Goal: Use online tool/utility: Utilize a website feature to perform a specific function

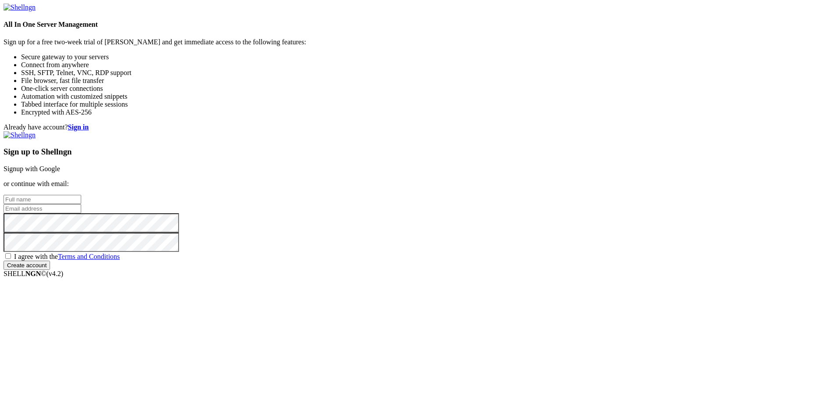
click at [60, 165] on link "Signup with Google" at bounding box center [32, 168] width 57 height 7
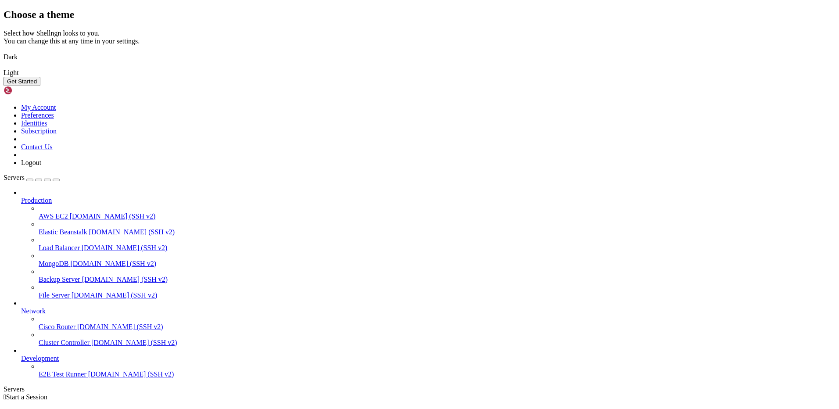
click at [4, 67] on img at bounding box center [4, 67] width 0 height 0
click at [40, 86] on button "Get Started" at bounding box center [22, 81] width 37 height 9
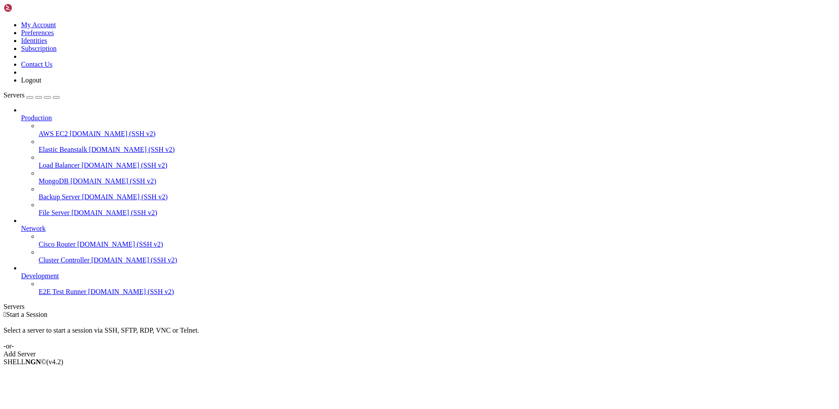
click at [469, 350] on link "Add Server" at bounding box center [420, 354] width 832 height 8
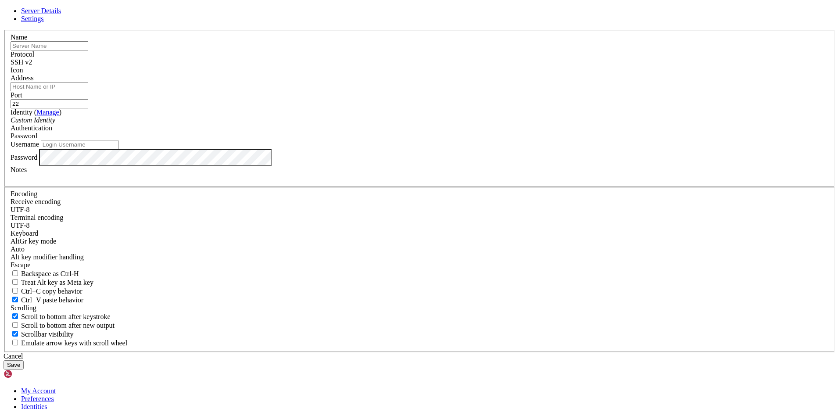
click at [88, 91] on input "Address" at bounding box center [50, 86] width 78 height 9
type input "2"
type input "[TECHNICAL_ID]"
click at [44, 22] on link "Settings" at bounding box center [32, 18] width 23 height 7
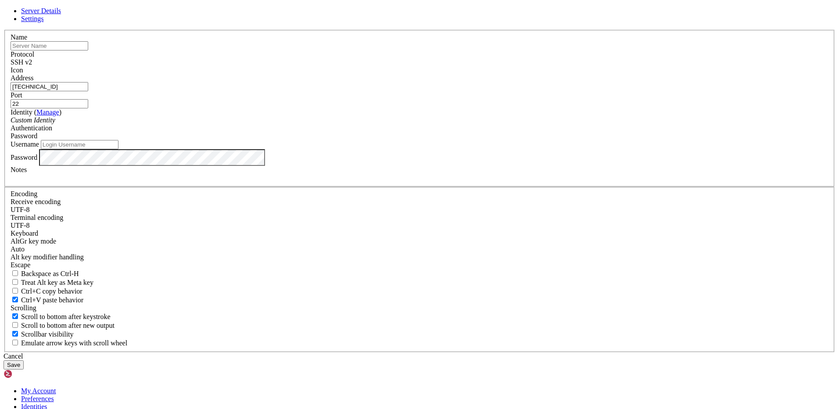
click at [61, 14] on span "Server Details" at bounding box center [41, 10] width 40 height 7
click at [474, 140] on div "Password" at bounding box center [420, 136] width 818 height 8
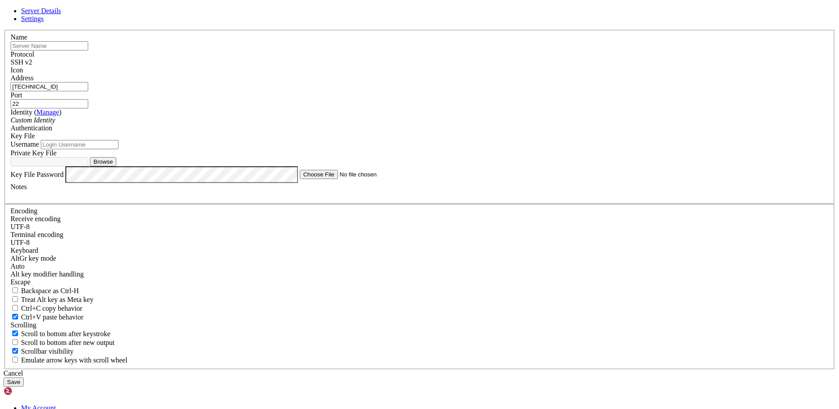
click at [118, 149] on input "Username" at bounding box center [80, 144] width 78 height 9
click at [24, 377] on button "Save" at bounding box center [14, 381] width 20 height 9
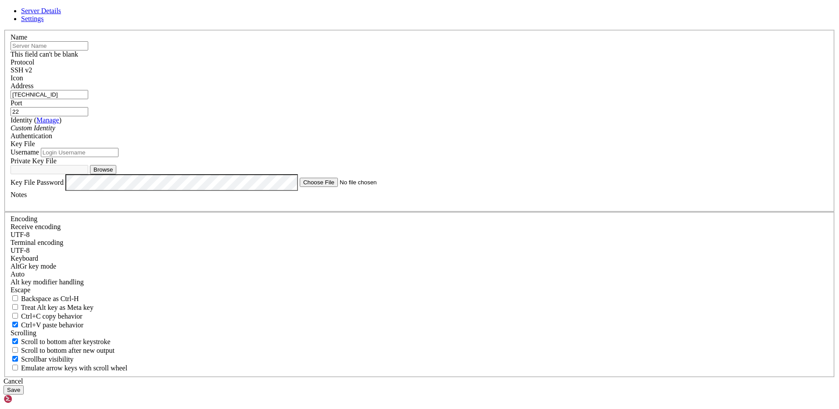
click at [24, 385] on button "Save" at bounding box center [14, 389] width 20 height 9
click at [88, 50] on input "text" at bounding box center [50, 45] width 78 height 9
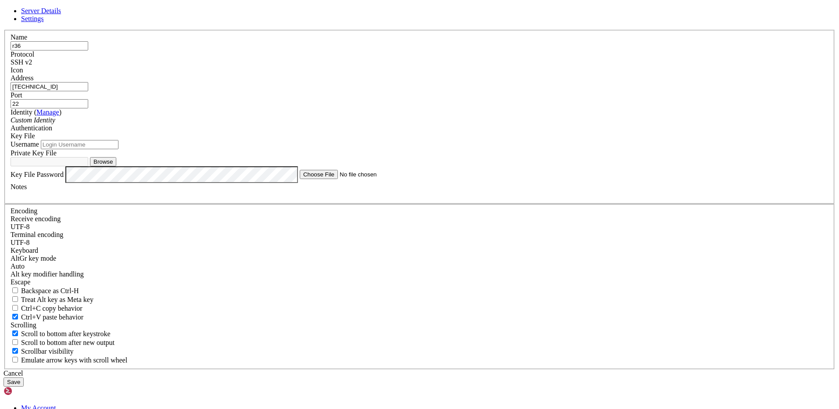
type input "r36"
click at [24, 377] on button "Save" at bounding box center [14, 381] width 20 height 9
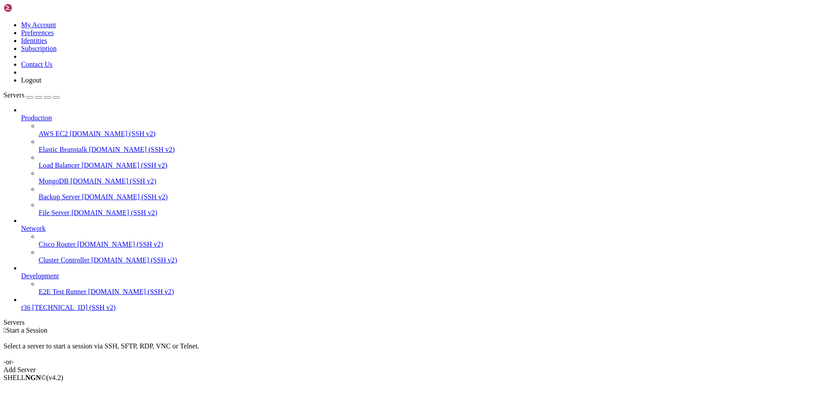
click at [37, 311] on span "[TECHNICAL_ID] (SSH v2)" at bounding box center [73, 307] width 83 height 7
click at [475, 366] on div "Add Server" at bounding box center [420, 370] width 832 height 8
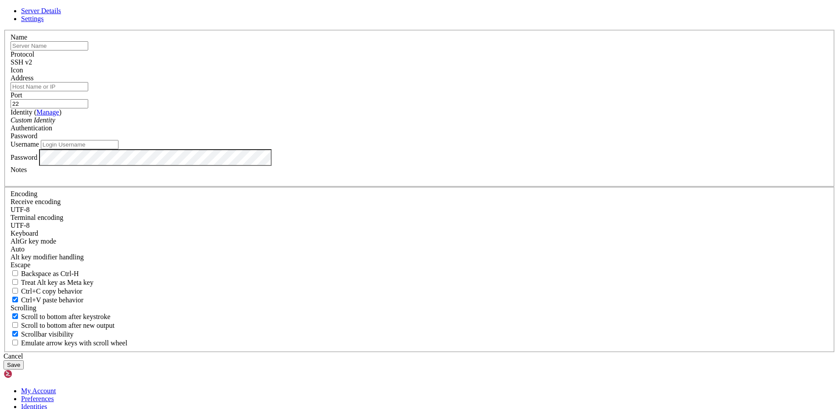
click at [44, 22] on link "Settings" at bounding box center [32, 18] width 23 height 7
click at [61, 14] on span "Server Details" at bounding box center [41, 10] width 40 height 7
click at [4, 30] on icon at bounding box center [4, 30] width 0 height 0
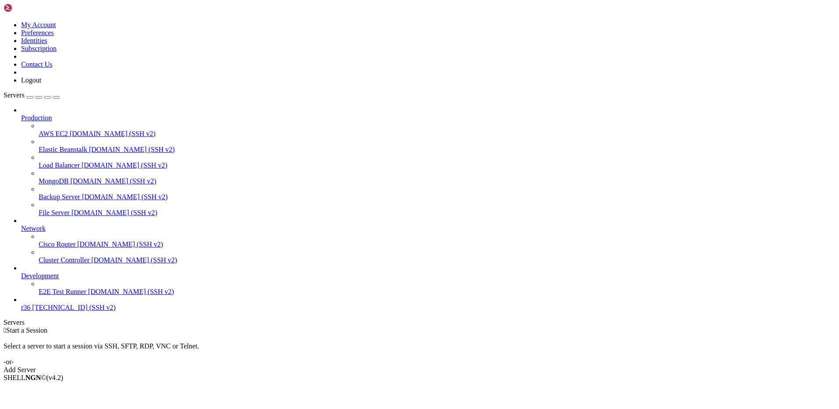
click at [466, 366] on div "Add Server" at bounding box center [420, 370] width 832 height 8
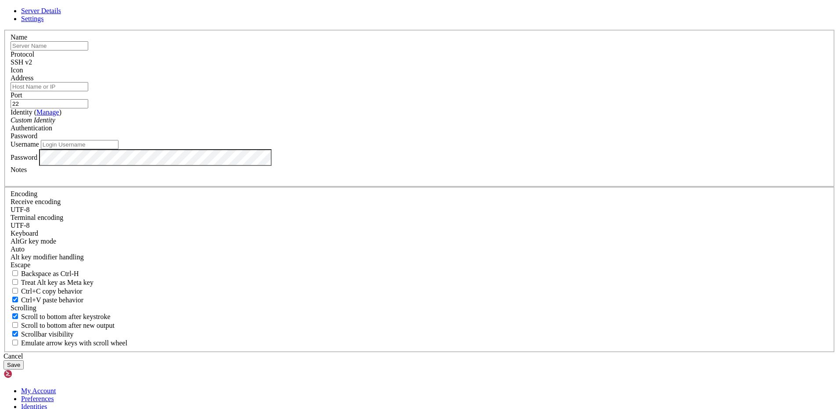
click at [88, 91] on input "Address" at bounding box center [50, 86] width 78 height 9
type input "[TECHNICAL_ID]"
click at [475, 352] on div "Cancel" at bounding box center [420, 356] width 832 height 8
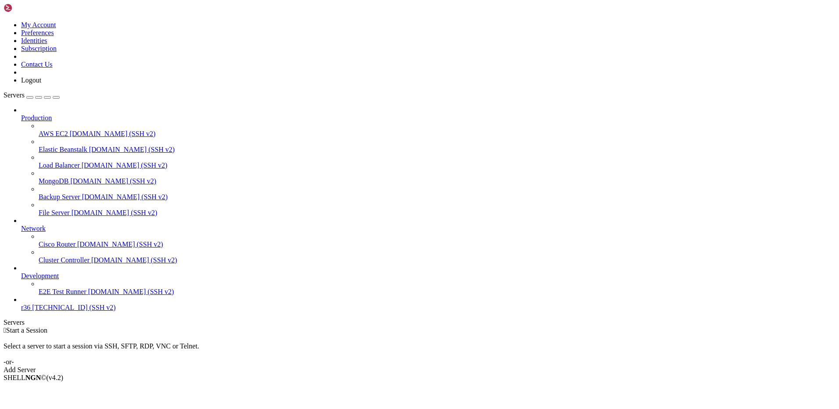
click at [55, 311] on span "[TECHNICAL_ID] (SSH v2)" at bounding box center [73, 307] width 83 height 7
click at [44, 389] on span "Connect" at bounding box center [32, 392] width 23 height 7
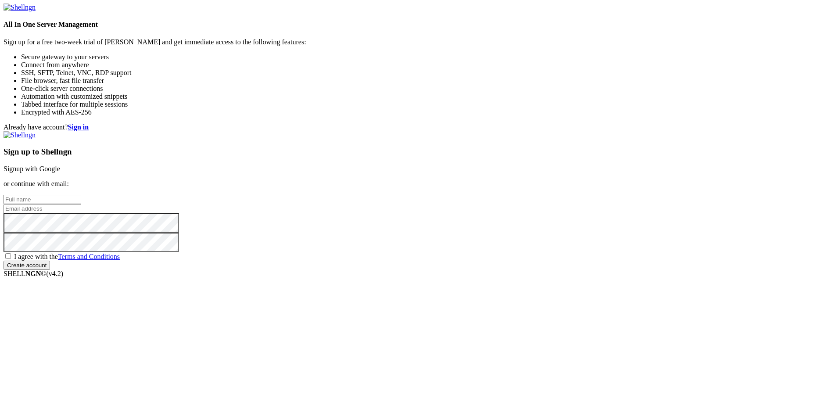
drag, startPoint x: 457, startPoint y: 176, endPoint x: 457, endPoint y: 171, distance: 5.8
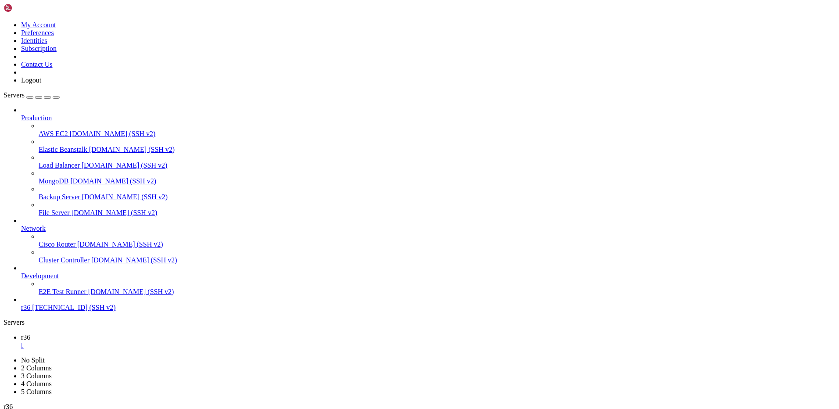
drag, startPoint x: 31, startPoint y: 340, endPoint x: 38, endPoint y: 332, distance: 10.6
click at [31, 311] on link "r36 [TECHNICAL_ID] (SSH v2)" at bounding box center [428, 308] width 814 height 8
click at [49, 296] on link "E2E Test Runner [DOMAIN_NAME] (SSH v2)" at bounding box center [437, 292] width 797 height 8
click at [55, 311] on span "[TECHNICAL_ID] (SSH v2)" at bounding box center [73, 307] width 83 height 7
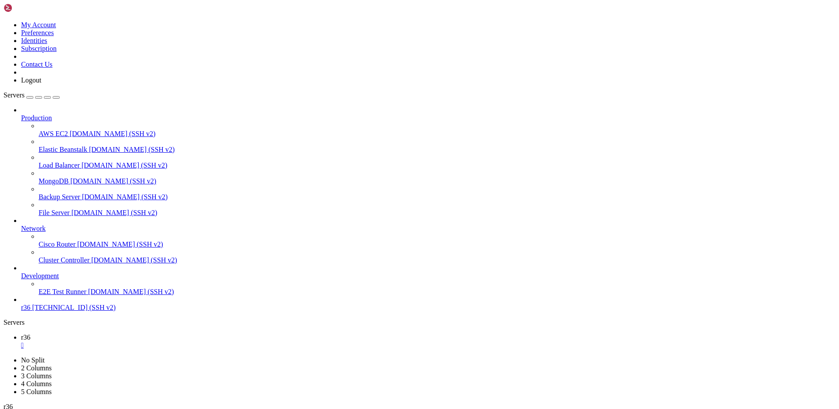
click at [88, 295] on span "[DOMAIN_NAME] (SSH v2)" at bounding box center [131, 291] width 86 height 7
click at [52, 311] on link "r36 [TECHNICAL_ID] (SSH v2)" at bounding box center [428, 308] width 814 height 8
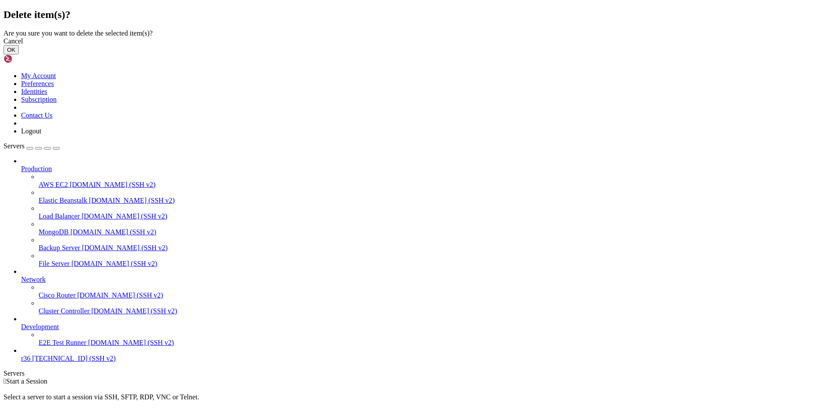
click at [19, 54] on button "OK" at bounding box center [11, 49] width 15 height 9
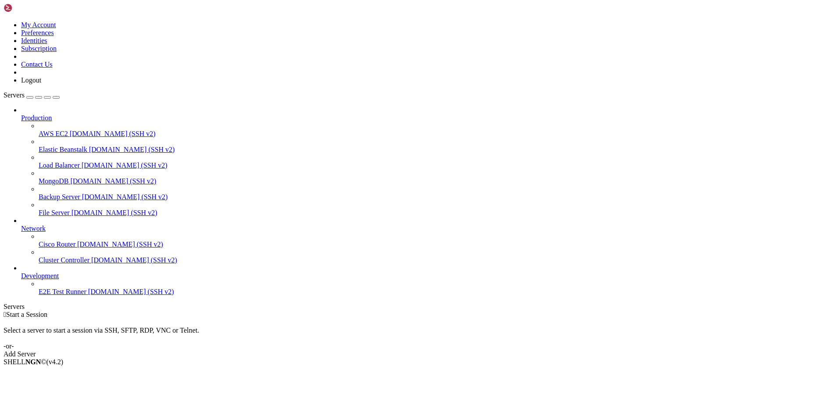
click at [471, 350] on div "Add Server" at bounding box center [420, 354] width 832 height 8
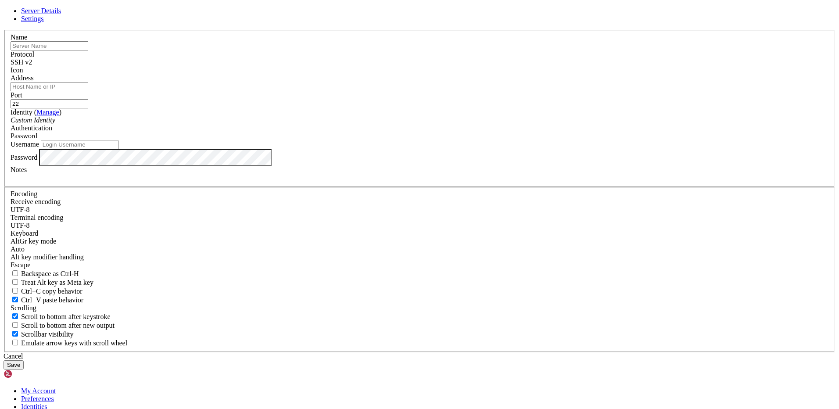
click at [88, 50] on input "text" at bounding box center [50, 45] width 78 height 9
type input "root"
click at [88, 91] on input "Address" at bounding box center [50, 86] width 78 height 9
type input "[TECHNICAL_ID]"
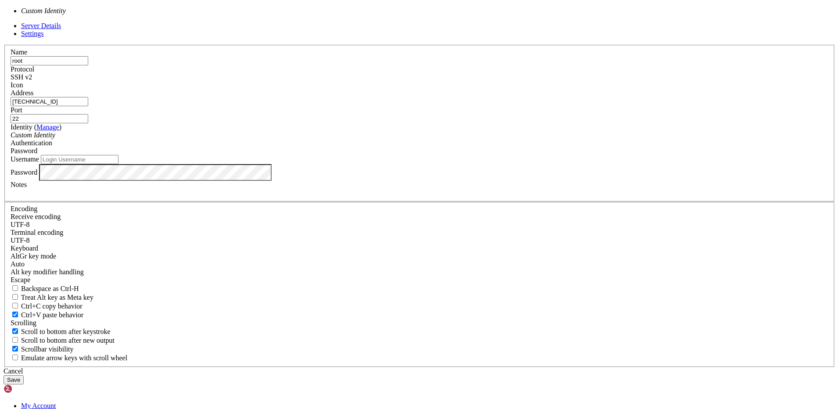
click at [414, 139] on div "Custom Identity" at bounding box center [420, 135] width 818 height 8
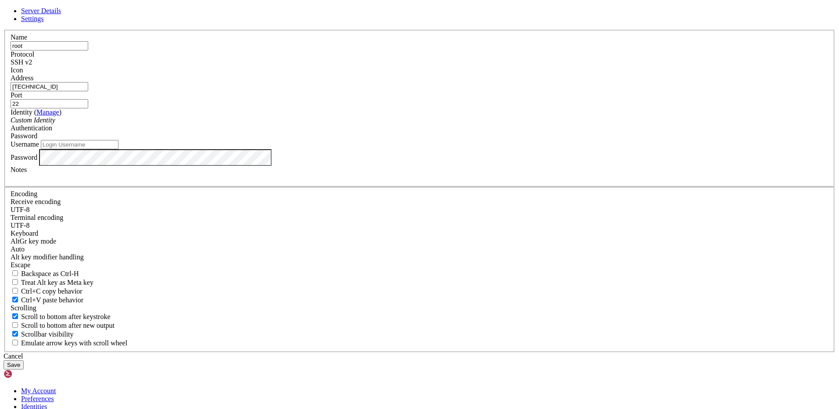
click at [414, 124] on div "Custom Identity" at bounding box center [420, 120] width 818 height 8
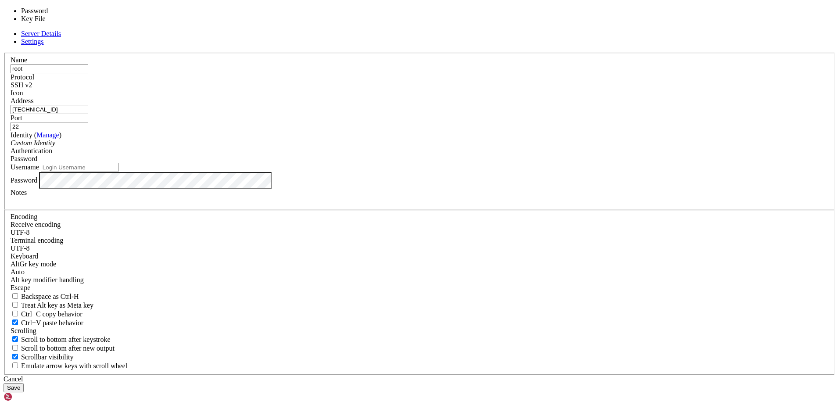
click at [37, 162] on span "Password" at bounding box center [24, 158] width 27 height 7
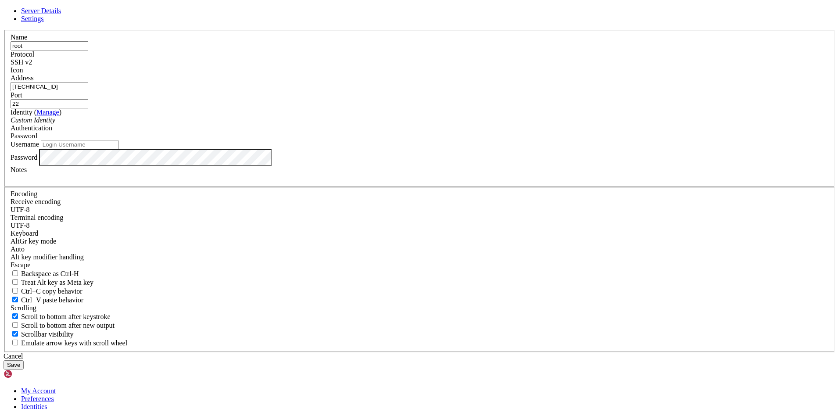
click at [24, 360] on button "Save" at bounding box center [14, 364] width 20 height 9
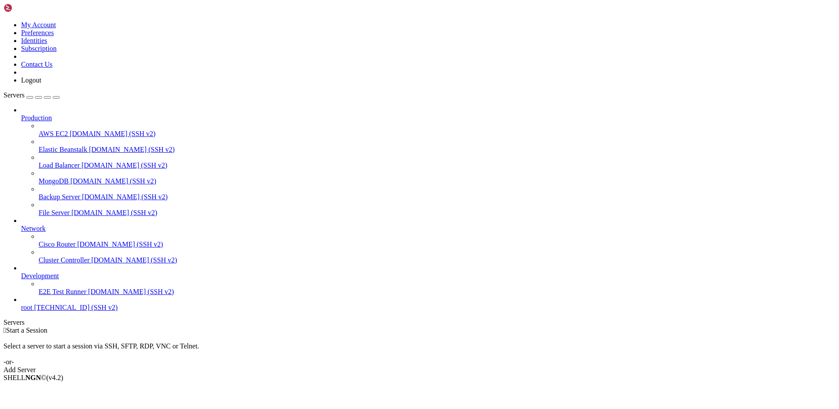
click at [61, 311] on span "[TECHNICAL_ID] (SSH v2)" at bounding box center [75, 307] width 83 height 7
click at [44, 389] on span "Connect" at bounding box center [32, 392] width 23 height 7
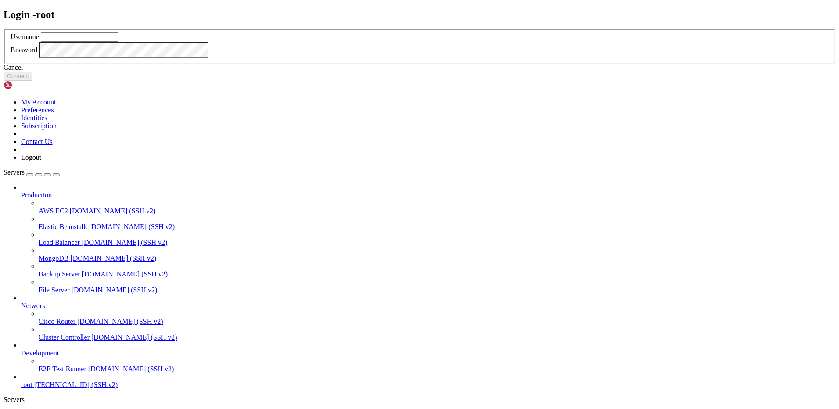
click at [118, 42] on input "text" at bounding box center [80, 36] width 78 height 9
type input "root"
click at [366, 58] on div "Password" at bounding box center [420, 50] width 818 height 17
click button "Connect" at bounding box center [18, 75] width 29 height 9
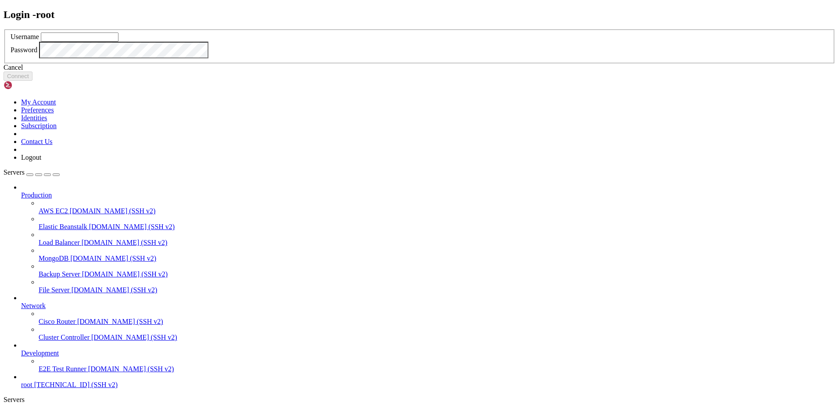
click at [118, 42] on input "text" at bounding box center [80, 36] width 78 height 9
type input "root"
click at [32, 81] on button "Connect" at bounding box center [18, 75] width 29 height 9
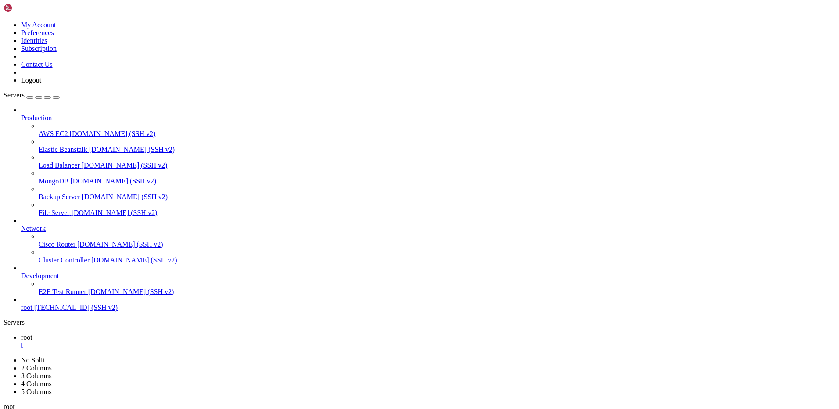
drag, startPoint x: 492, startPoint y: 150, endPoint x: 382, endPoint y: 111, distance: 117.0
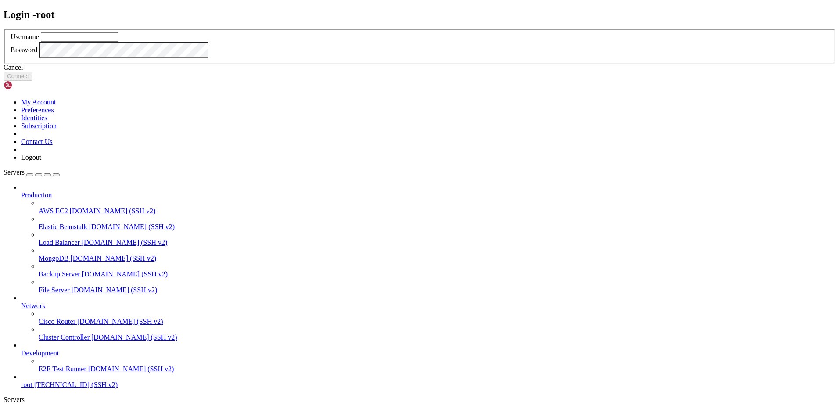
click at [118, 42] on input "text" at bounding box center [80, 36] width 78 height 9
